Goal: Information Seeking & Learning: Learn about a topic

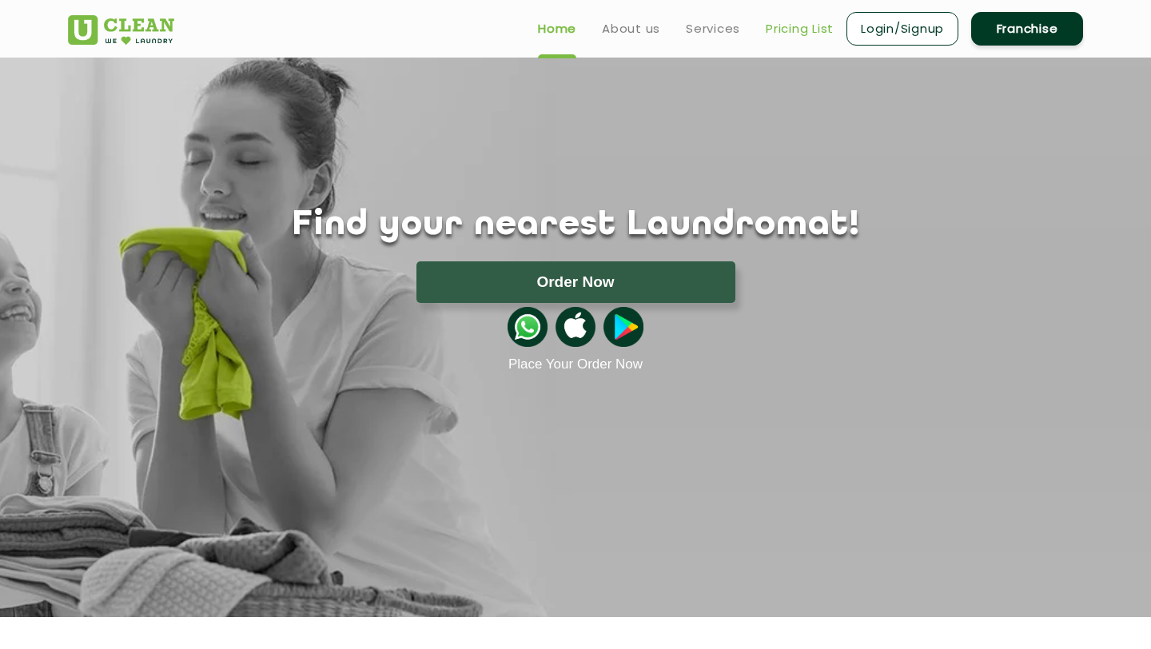
click at [790, 21] on link "Pricing List" at bounding box center [800, 28] width 68 height 19
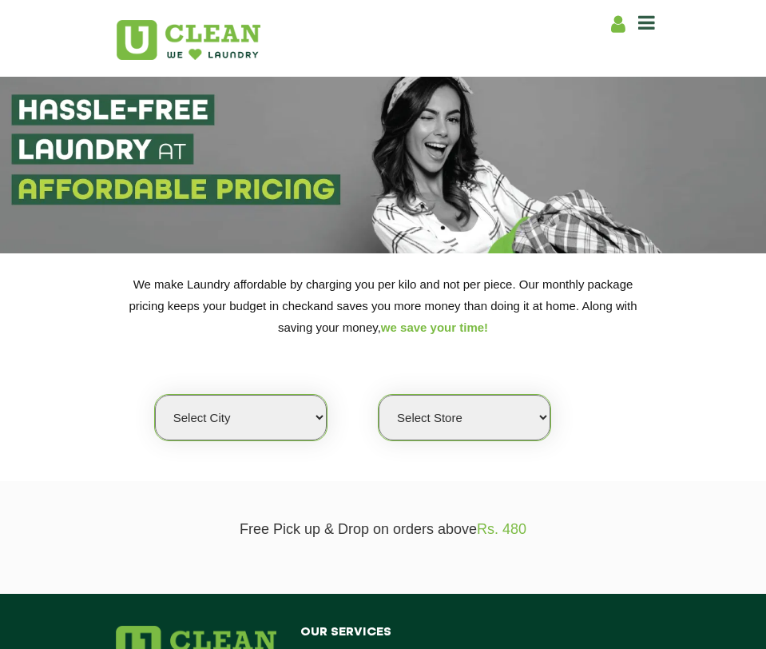
click at [275, 420] on select "Select city" at bounding box center [241, 418] width 172 height 46
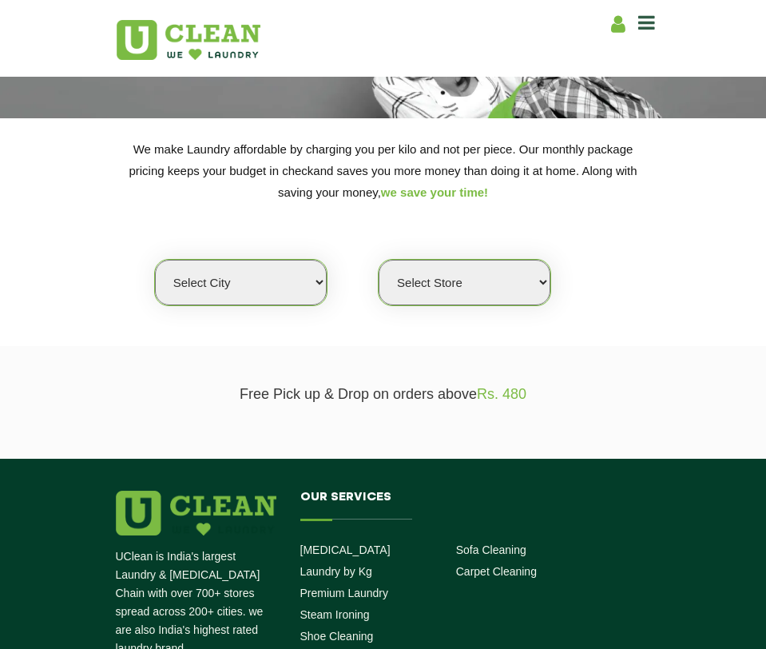
scroll to position [139, 0]
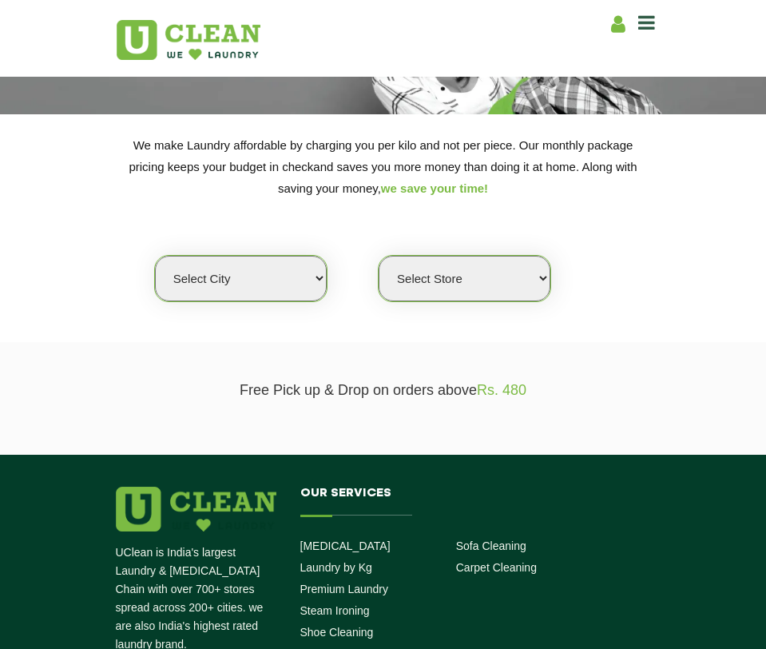
click at [253, 261] on select "Select city" at bounding box center [241, 279] width 172 height 46
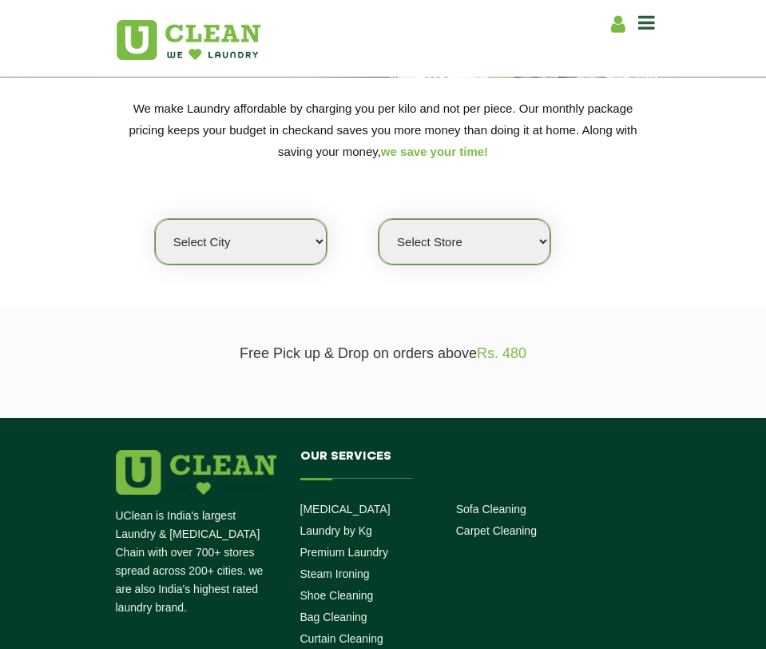
scroll to position [178, 0]
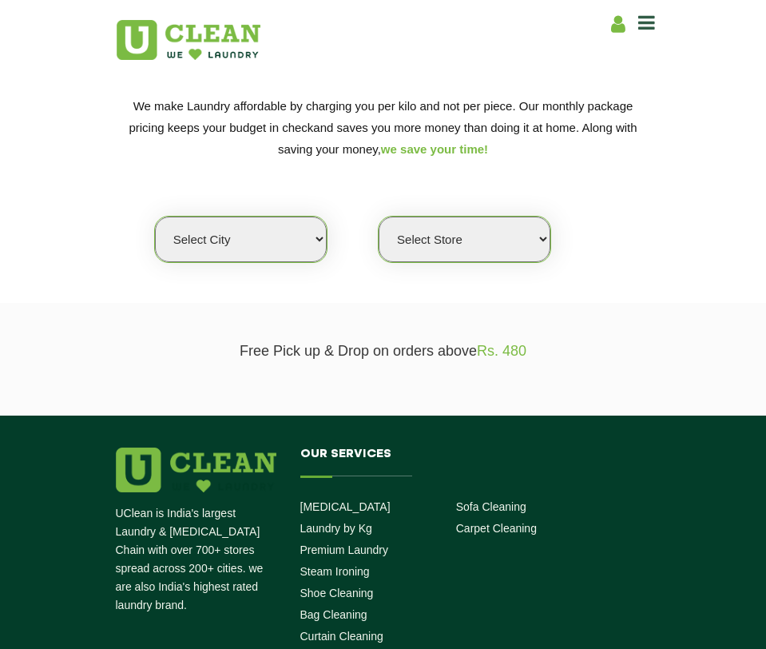
click at [286, 245] on select "Select city" at bounding box center [241, 240] width 172 height 46
click at [222, 235] on select "Select city" at bounding box center [241, 240] width 172 height 46
click at [573, 291] on section "We make Laundry affordable by charging you per kilo and not per piece. Our mont…" at bounding box center [383, 189] width 766 height 228
click at [253, 239] on select "Select city" at bounding box center [241, 240] width 172 height 46
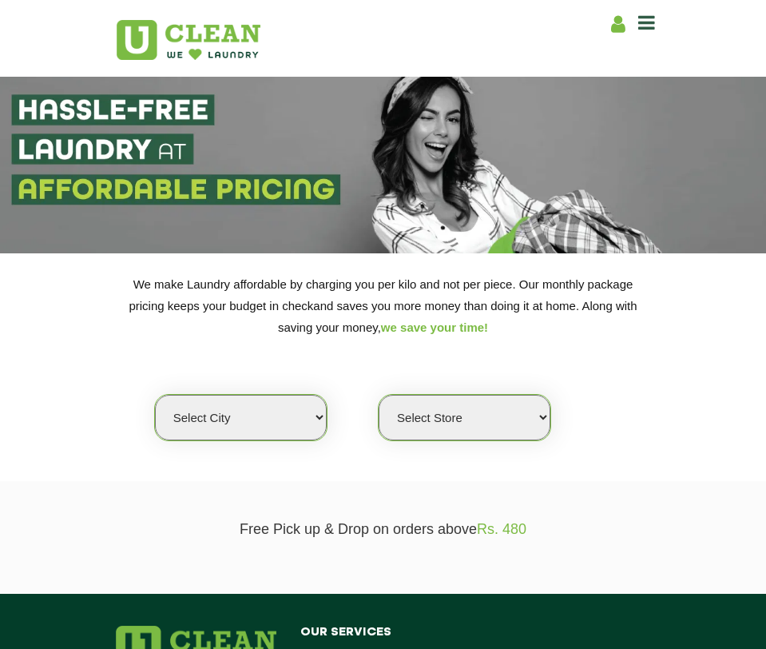
click at [228, 420] on select "Select city" at bounding box center [241, 418] width 172 height 46
click at [490, 427] on select "Select Store" at bounding box center [465, 418] width 172 height 46
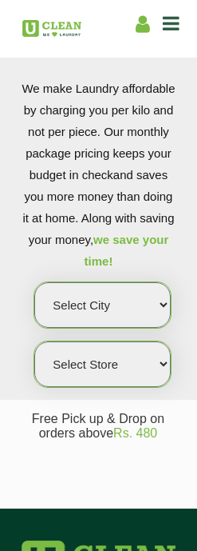
click at [93, 322] on select "Select city" at bounding box center [102, 305] width 137 height 46
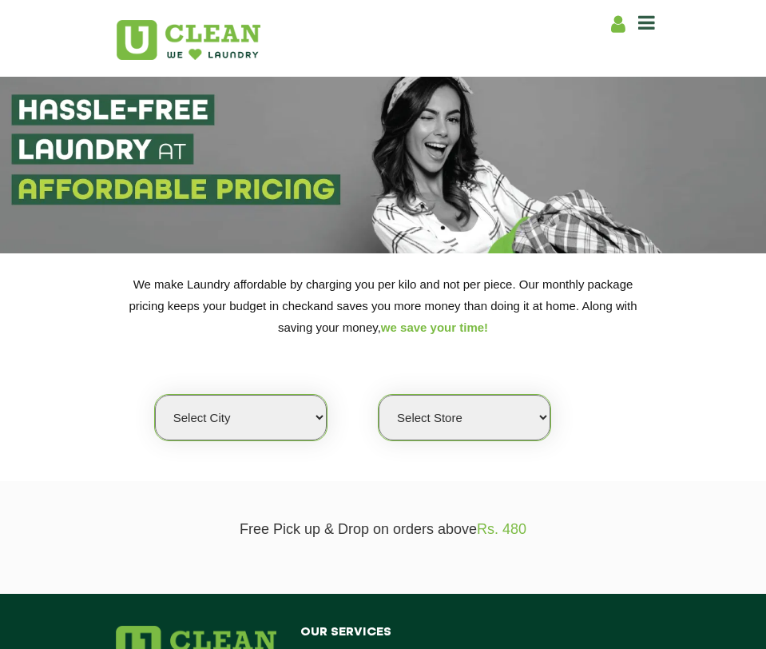
click at [260, 419] on select "Select city" at bounding box center [241, 418] width 172 height 46
click at [428, 404] on select "Select Store" at bounding box center [465, 418] width 172 height 46
click at [255, 414] on select "Select city" at bounding box center [241, 418] width 172 height 46
click at [296, 423] on select "Select city" at bounding box center [241, 418] width 172 height 46
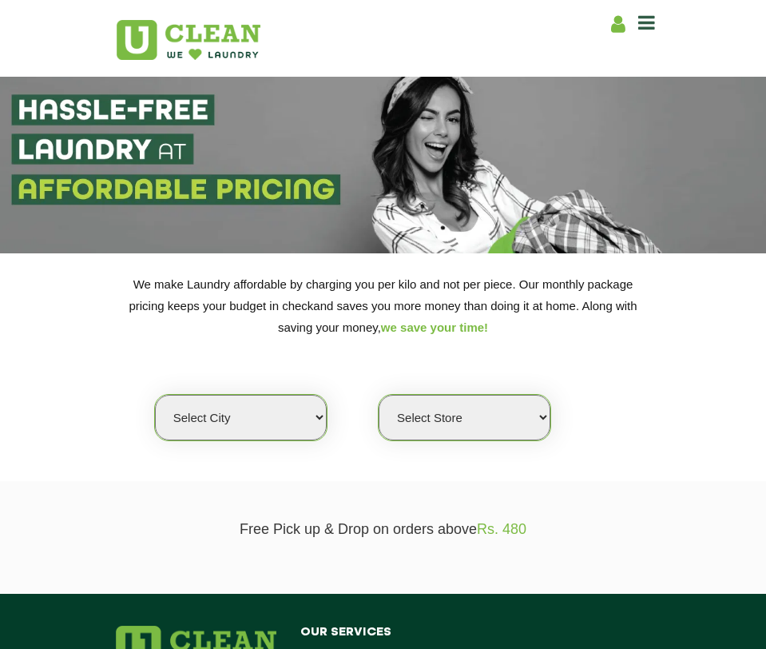
click at [296, 423] on select "Select city" at bounding box center [241, 418] width 172 height 46
click at [308, 406] on select "Select city" at bounding box center [241, 418] width 172 height 46
click at [281, 428] on select "Select city" at bounding box center [241, 418] width 172 height 46
